Goal: Obtain resource: Obtain resource

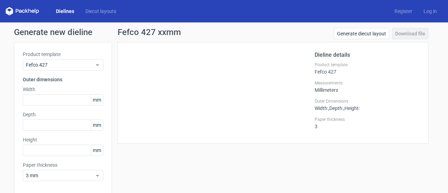
click at [72, 10] on link "Dielines" at bounding box center [64, 11] width 29 height 7
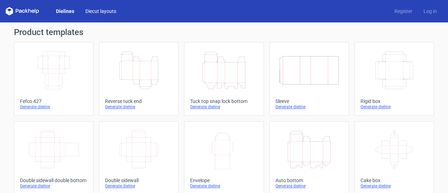
click at [102, 9] on link "Diecut layouts" at bounding box center [101, 11] width 42 height 7
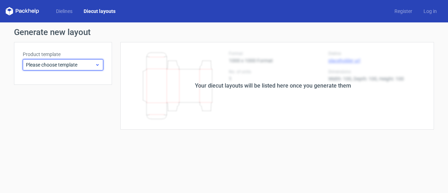
click at [94, 62] on span "Please choose template" at bounding box center [60, 64] width 69 height 7
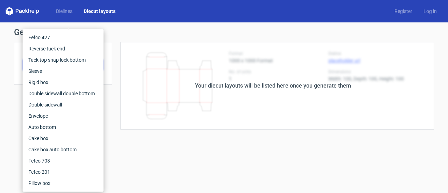
click at [28, 11] on icon at bounding box center [23, 11] width 34 height 8
